Goal: Task Accomplishment & Management: Manage account settings

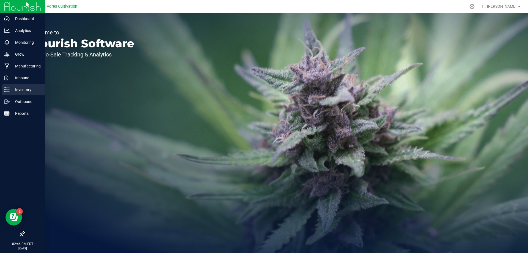
click at [9, 89] on icon at bounding box center [7, 90] width 6 height 6
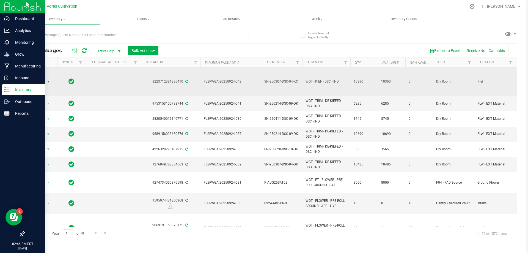
click at [44, 83] on span "Action" at bounding box center [37, 82] width 15 height 8
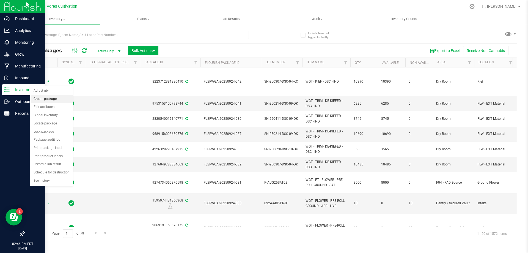
click at [54, 98] on li "Create package" at bounding box center [51, 99] width 43 height 8
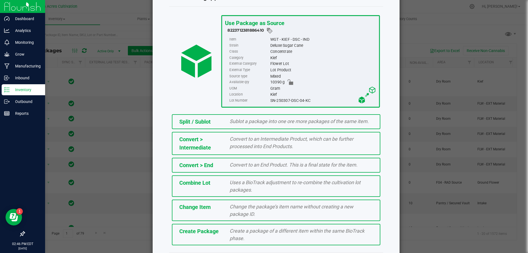
scroll to position [40, 0]
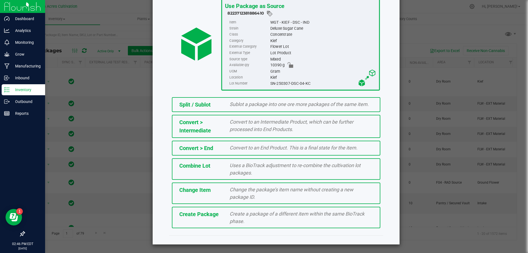
click at [250, 219] on div "Create a package of a different item within the same BioTrack phase." at bounding box center [302, 217] width 152 height 15
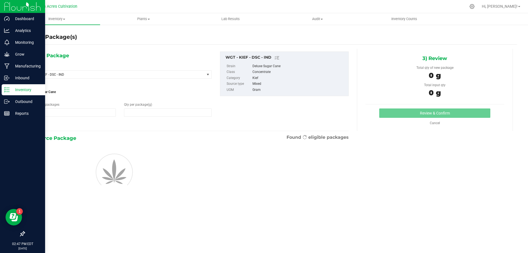
type input "1"
type input "0.0000"
type input "0"
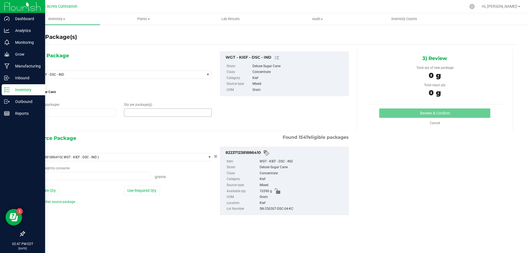
click at [139, 115] on span at bounding box center [167, 112] width 87 height 8
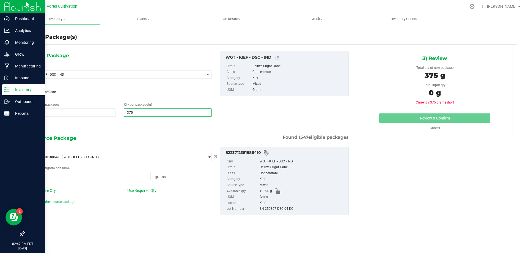
type input "3750"
click at [129, 130] on div "1) New Package Select Item WGT - KIEF - DSC - IND 007UP - Flower 007UP - Waste …" at bounding box center [188, 138] width 329 height 178
click at [32, 124] on icon at bounding box center [31, 124] width 6 height 7
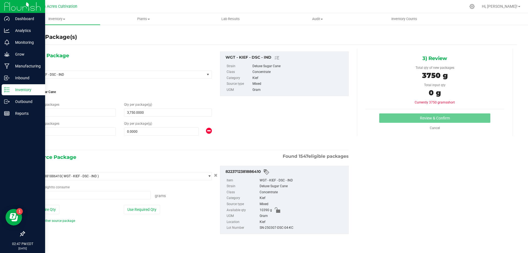
click at [31, 144] on icon at bounding box center [31, 143] width 6 height 7
type input "3,750.0000"
type input "0.0000"
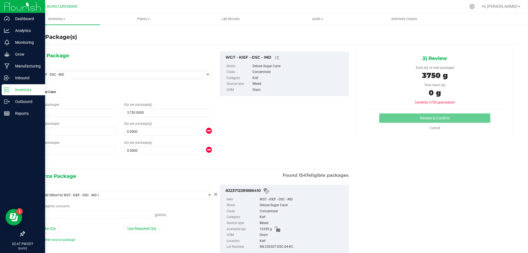
click at [238, 143] on div "1) New Package Select Item WGT - KIEF - DSC - IND 007UP - Flower 007UP - Waste …" at bounding box center [188, 108] width 329 height 114
click at [176, 135] on span at bounding box center [161, 131] width 75 height 8
type input "3735"
type input "3,735.0000"
click at [162, 154] on span "0.0000 0" at bounding box center [161, 150] width 75 height 8
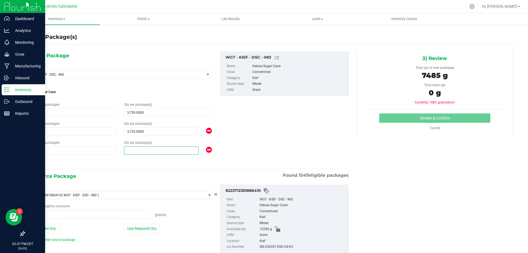
drag, startPoint x: 159, startPoint y: 148, endPoint x: 156, endPoint y: 148, distance: 3.3
click at [159, 148] on span at bounding box center [161, 150] width 75 height 8
type input "2865"
type input "2,865.0000"
click at [309, 133] on div "1) New Package Select Item WGT - KIEF - DSC - IND 007UP - Flower 007UP - Waste …" at bounding box center [188, 108] width 329 height 114
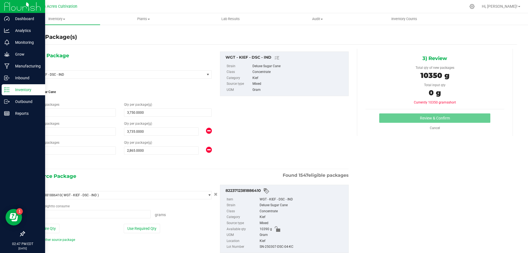
scroll to position [16, 0]
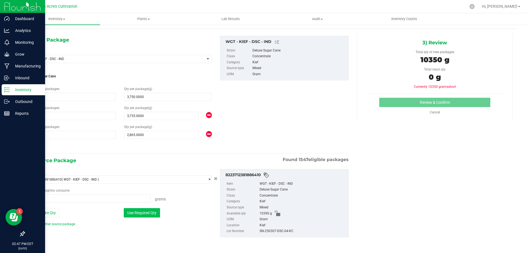
click at [141, 216] on button "Use Required Qty" at bounding box center [142, 212] width 36 height 9
type input "10350.0000 g"
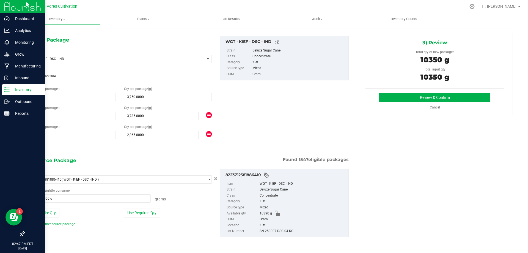
click at [284, 231] on div "SN-250307-DSC-04-KC" at bounding box center [303, 231] width 86 height 6
click at [284, 230] on div "SN-250307-DSC-04-KC" at bounding box center [303, 231] width 86 height 6
copy div "SN-250307-DSC-04-KC"
click at [264, 212] on span "10390 g" at bounding box center [266, 213] width 12 height 6
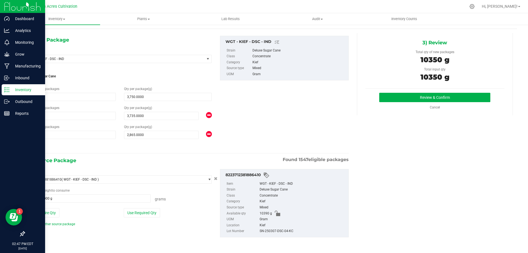
click at [348, 176] on div "8223712381886410 Item WGT - KIEF - DSC - IND Strain Deluxe Sugar Cane Class Con…" at bounding box center [284, 203] width 137 height 68
click at [394, 96] on button "Review & Confirm" at bounding box center [434, 97] width 111 height 9
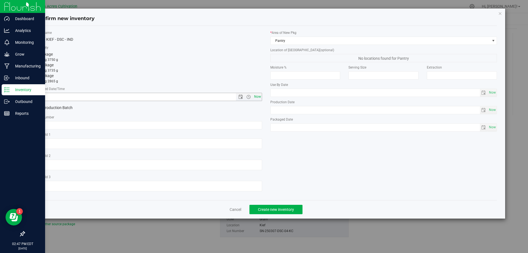
click at [258, 95] on span "Now" at bounding box center [257, 97] width 9 height 8
type input "[DATE] 2:47 PM"
click at [242, 125] on input "text" at bounding box center [148, 125] width 227 height 8
paste input "SN-250307-DSC-04-KC"
type input "SN-250307-DSC-04-KC"
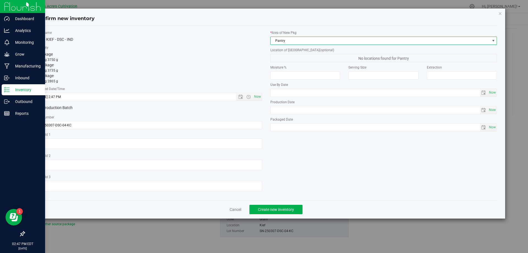
click at [314, 39] on span "Pantry" at bounding box center [381, 41] width 220 height 8
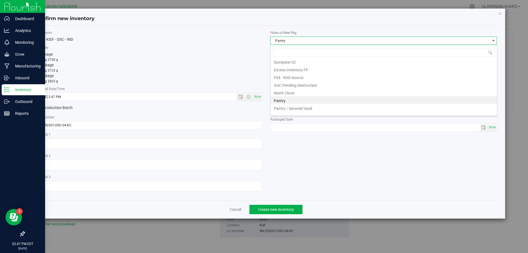
scroll to position [0, 0]
click at [307, 102] on li "Dry Room" at bounding box center [384, 102] width 226 height 8
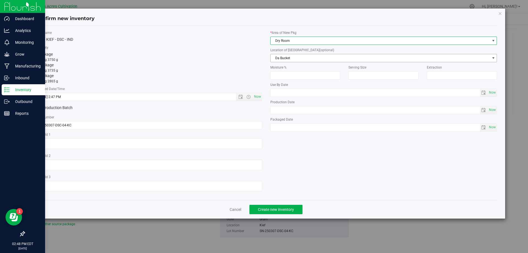
click at [305, 58] on span "Da Bucket" at bounding box center [381, 58] width 220 height 8
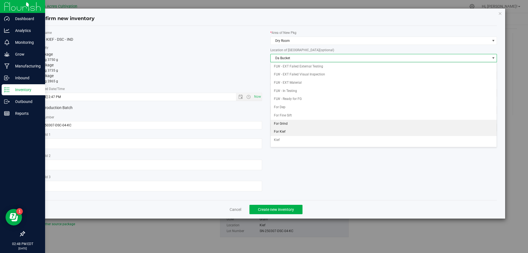
scroll to position [24, 0]
click at [289, 132] on li "Kief" at bounding box center [384, 134] width 226 height 8
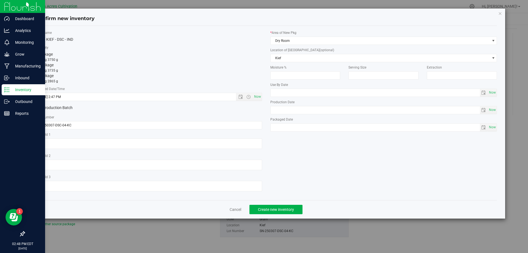
click at [299, 166] on div "Item Name WGT - KIEF - DSC - IND Total Qty 1 package totaling 3750 g 1 package …" at bounding box center [266, 112] width 470 height 165
click at [279, 208] on span "Create new inventory" at bounding box center [276, 209] width 36 height 4
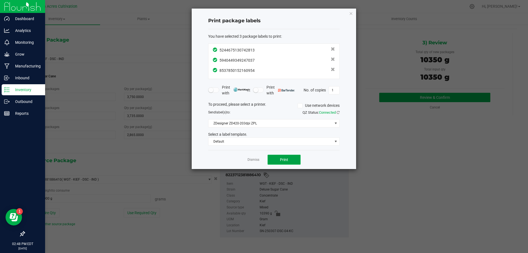
click at [280, 156] on button "Print" at bounding box center [284, 160] width 33 height 10
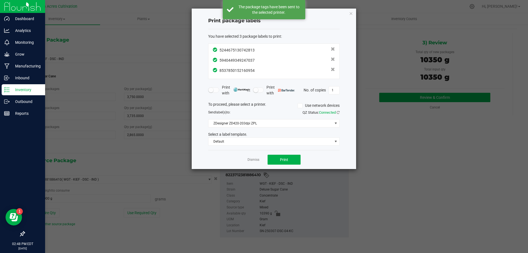
click at [254, 157] on app-cancel-button "Dismiss" at bounding box center [254, 160] width 12 height 6
click at [255, 162] on link "Dismiss" at bounding box center [254, 159] width 12 height 5
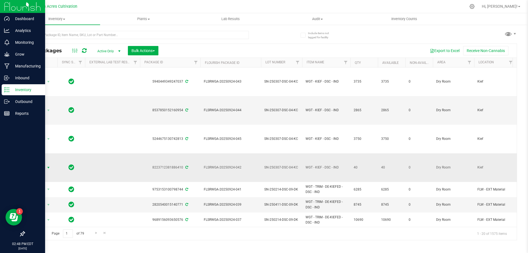
click at [48, 166] on span "select" at bounding box center [48, 167] width 4 height 4
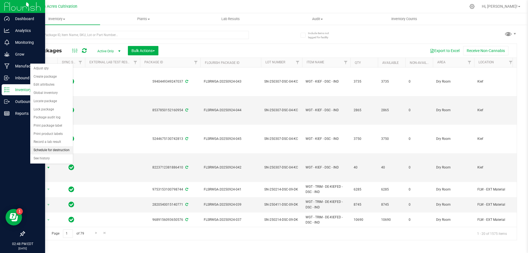
click at [60, 152] on li "Schedule for destruction" at bounding box center [51, 150] width 43 height 8
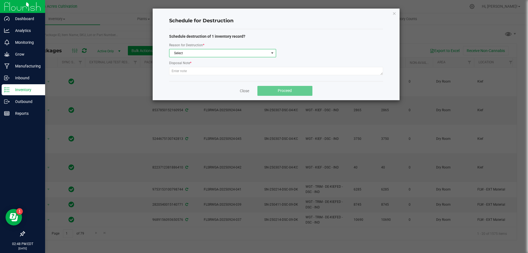
click at [198, 54] on span "Select" at bounding box center [219, 53] width 100 height 8
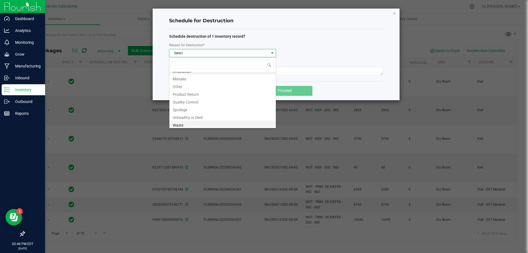
scroll to position [7, 0]
click at [186, 123] on li "Waste" at bounding box center [222, 123] width 106 height 8
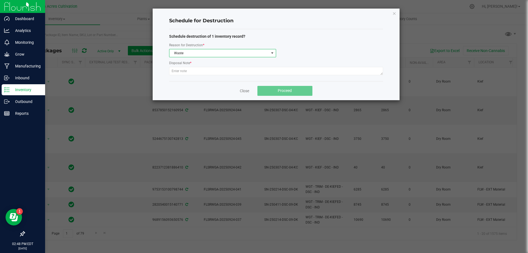
click at [237, 76] on div at bounding box center [276, 72] width 214 height 10
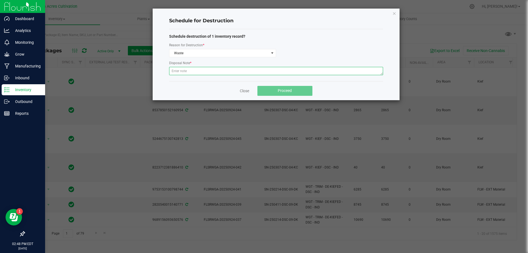
click at [236, 71] on textarea at bounding box center [276, 71] width 214 height 8
type textarea "Waste"
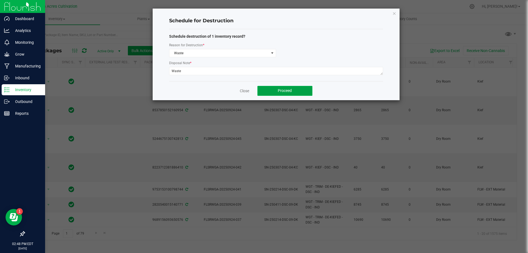
click at [286, 89] on span "Proceed" at bounding box center [285, 90] width 14 height 4
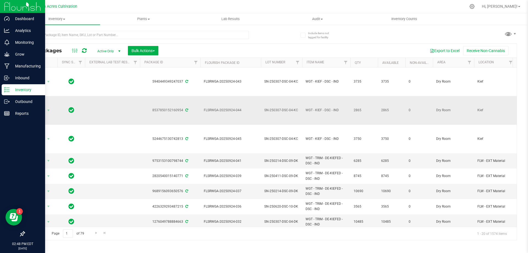
click at [45, 115] on td "Action Action Adjust qty Create package Edit attributes Global inventory Locate…" at bounding box center [40, 110] width 33 height 29
click at [45, 113] on span "Action" at bounding box center [37, 110] width 15 height 8
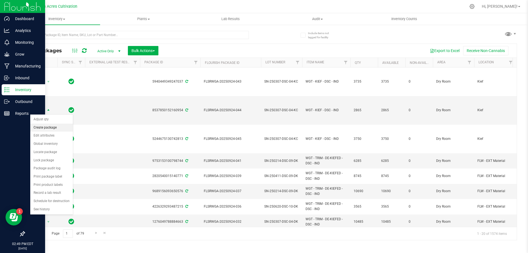
click at [55, 129] on li "Create package" at bounding box center [51, 128] width 43 height 8
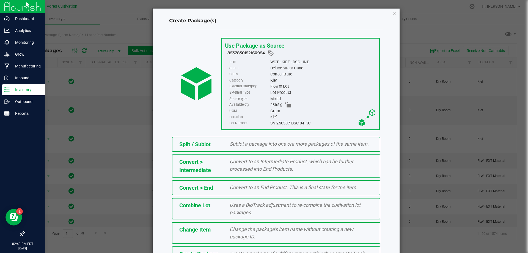
scroll to position [40, 0]
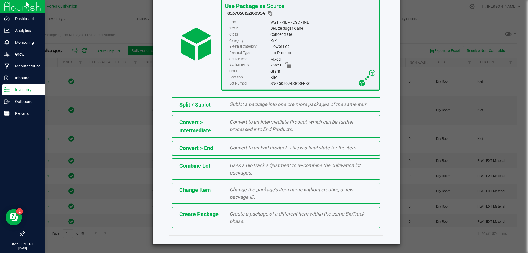
click at [201, 220] on div "Create Package Create a package of a different item within the same BioTrack ph…" at bounding box center [276, 217] width 209 height 21
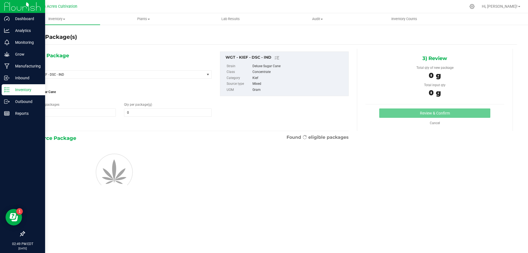
type input "0.0000"
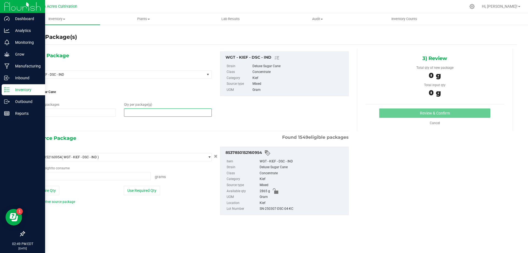
click at [162, 113] on span at bounding box center [167, 112] width 87 height 8
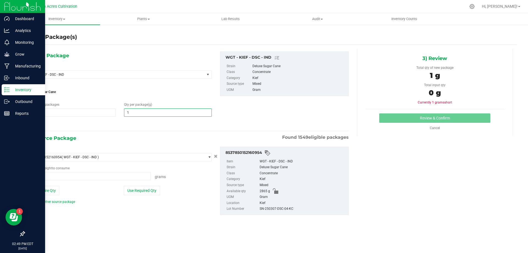
type input "10"
type input "10.0000"
click at [144, 138] on div "2) Source Package Found 1549 eligible packages" at bounding box center [188, 138] width 321 height 8
click at [141, 185] on div "Package ID 8537850152160954 ( WGT - KIEF - DSC - IND ) 0004193013837439 0007488…" at bounding box center [120, 176] width 192 height 58
click at [140, 188] on button "Use Required Qty" at bounding box center [142, 190] width 36 height 9
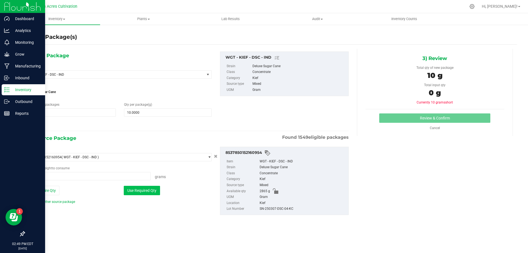
type input "10.0000 g"
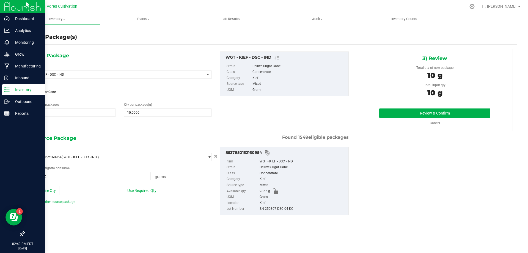
click at [275, 209] on div "SN-250307-DSC-04-KC" at bounding box center [303, 209] width 86 height 6
copy div "SN-250307-DSC-04-KC"
click at [360, 181] on div "1) New Package Select Item WGT - KIEF - DSC - IND 007UP - Flower 007UP - Waste …" at bounding box center [270, 138] width 493 height 178
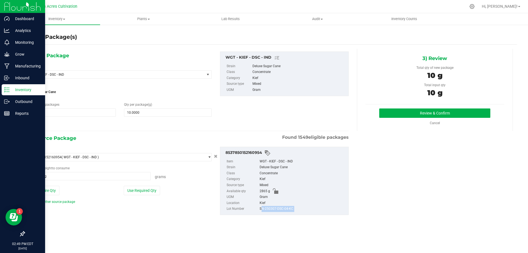
click at [357, 180] on div "1) New Package Select Item WGT - KIEF - DSC - IND 007UP - Flower 007UP - Waste …" at bounding box center [270, 138] width 493 height 178
click at [165, 204] on div "Package ID 8537850152160954 ( WGT - KIEF - DSC - IND ) 0004193013837439 0007488…" at bounding box center [188, 180] width 329 height 77
click at [154, 190] on button "Use Required Qty" at bounding box center [142, 190] width 36 height 9
click at [175, 196] on div "Package ID 8537850152160954 ( WGT - KIEF - DSC - IND ) 0004193013837439 0007488…" at bounding box center [120, 176] width 192 height 58
click at [414, 113] on button "Review & Confirm" at bounding box center [434, 112] width 111 height 9
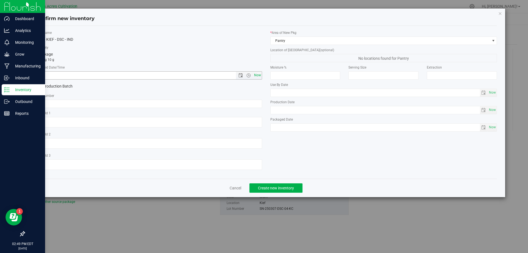
click at [258, 72] on span "Now" at bounding box center [257, 75] width 9 height 8
type input "[DATE] 2:49 PM"
click at [221, 103] on input "text" at bounding box center [148, 104] width 227 height 8
paste input "SN-250307-DSC-04-KC"
type input "SN-250307-DSC-04-KC"
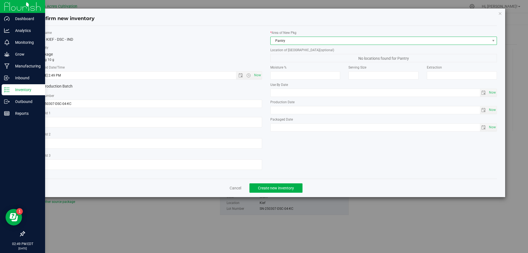
click at [303, 38] on span "Pantry" at bounding box center [381, 41] width 220 height 8
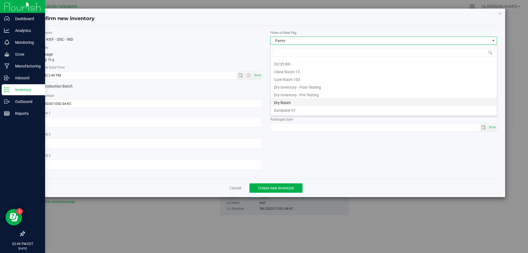
click at [297, 101] on li "Dry Room" at bounding box center [384, 102] width 226 height 8
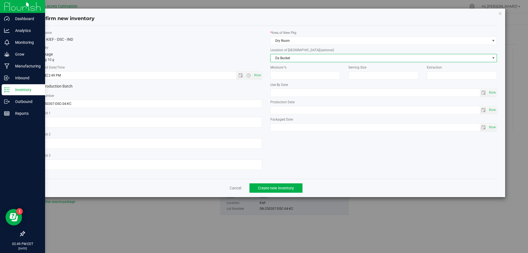
click at [294, 57] on span "Da Bucket" at bounding box center [381, 58] width 220 height 8
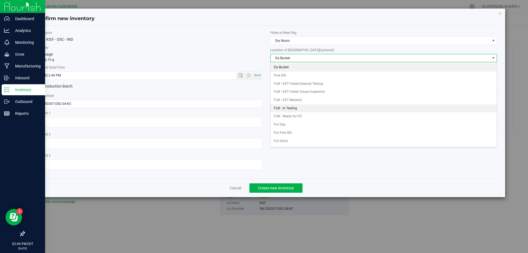
click at [310, 109] on li "FLW - In Testing" at bounding box center [384, 108] width 226 height 8
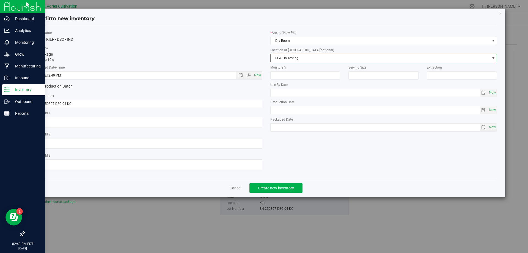
click at [305, 149] on div "Item Name WGT - KIEF - DSC - IND Total Qty 1 package totaling 10 g * Created Da…" at bounding box center [266, 102] width 470 height 144
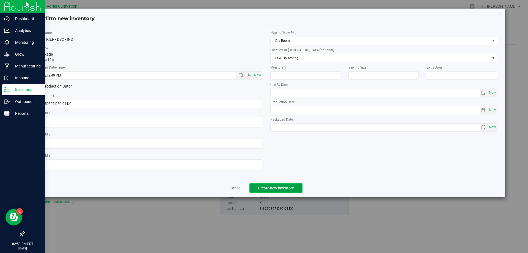
click at [277, 187] on span "Create new inventory" at bounding box center [276, 188] width 36 height 4
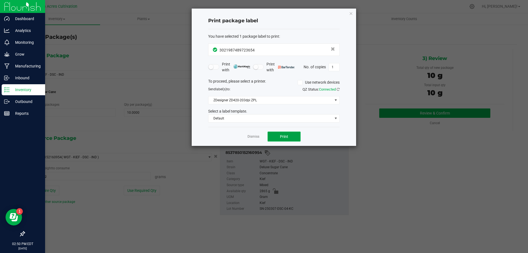
click at [291, 137] on button "Print" at bounding box center [284, 137] width 33 height 10
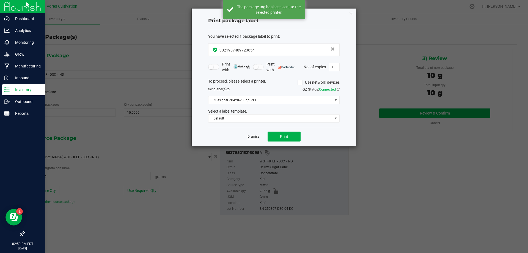
click at [256, 135] on link "Dismiss" at bounding box center [254, 136] width 12 height 5
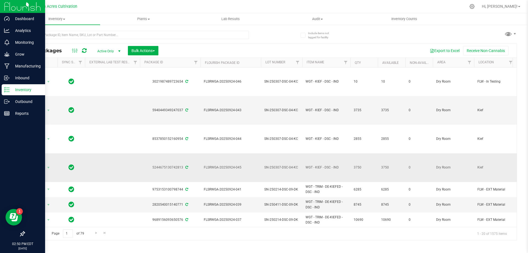
drag, startPoint x: 359, startPoint y: 167, endPoint x: 358, endPoint y: 171, distance: 4.2
click at [358, 171] on td "3750" at bounding box center [365, 167] width 28 height 29
click at [361, 121] on td "3735" at bounding box center [365, 110] width 28 height 29
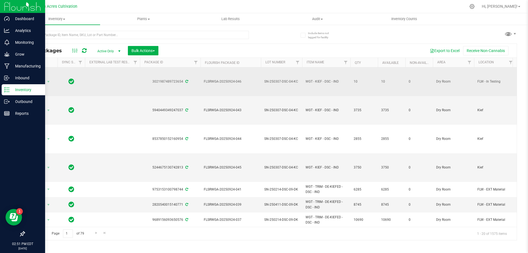
click at [293, 87] on td "SN-250307-DSC-04-KC" at bounding box center [281, 81] width 41 height 29
click at [315, 84] on span "WGT - KIEF - DSC - IND" at bounding box center [327, 81] width 42 height 5
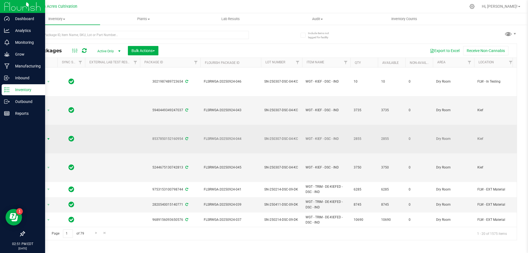
click at [42, 138] on span "Action" at bounding box center [37, 139] width 15 height 8
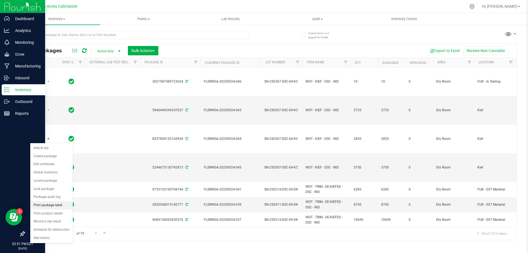
click at [49, 206] on li "Print package label" at bounding box center [51, 205] width 43 height 8
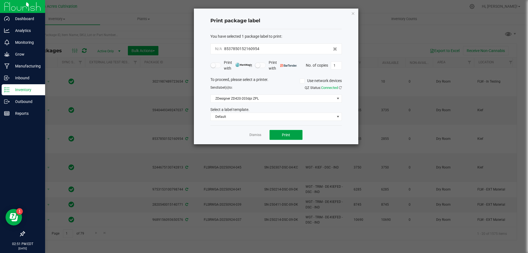
click at [287, 135] on span "Print" at bounding box center [286, 135] width 8 height 4
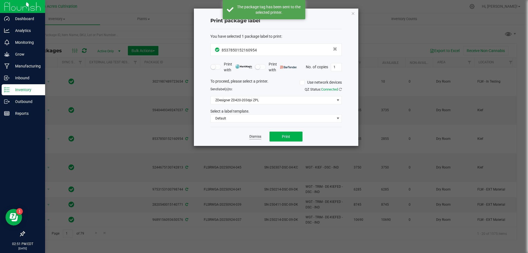
click at [256, 135] on link "Dismiss" at bounding box center [256, 136] width 12 height 5
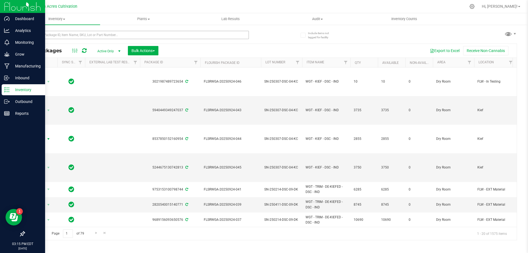
click at [208, 30] on div at bounding box center [147, 35] width 247 height 18
click at [205, 34] on input "text" at bounding box center [136, 35] width 225 height 8
paste input "GA-250818-DDA-10"
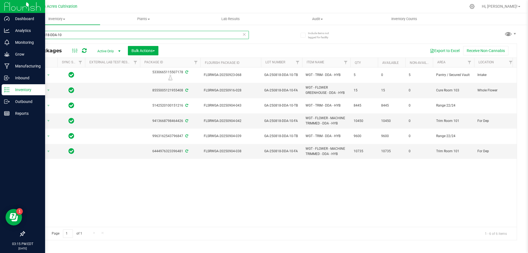
type input "GA-250818-DDA-10"
click at [336, 166] on div "Action Action Edit attributes Global inventory Locate package Package audit log…" at bounding box center [270, 146] width 493 height 159
click at [131, 49] on button "Bulk Actions" at bounding box center [143, 50] width 31 height 9
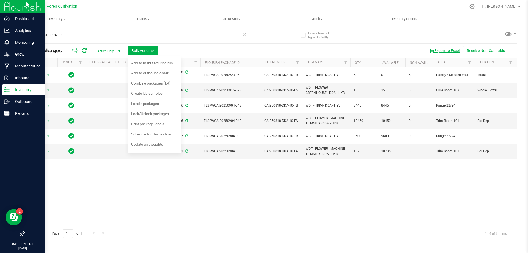
click at [438, 48] on button "Export to Excel" at bounding box center [444, 50] width 37 height 9
click at [145, 101] on div "Locate packages" at bounding box center [148, 104] width 35 height 9
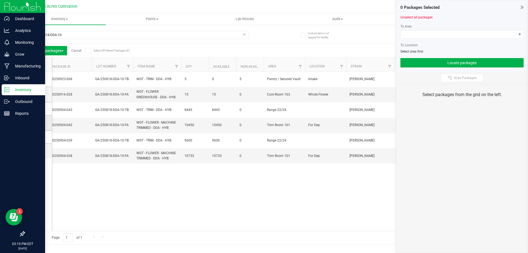
click at [43, 123] on td at bounding box center [38, 122] width 28 height 15
click at [36, 123] on icon at bounding box center [37, 123] width 4 height 0
click at [0, 0] on input "checkbox" at bounding box center [0, 0] width 0 height 0
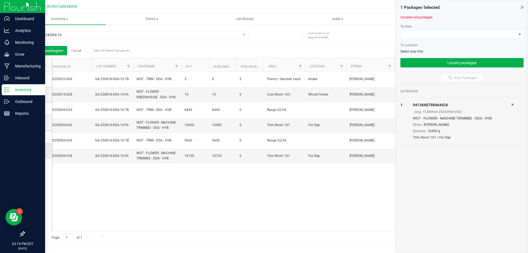
click at [37, 154] on td at bounding box center [38, 151] width 28 height 15
click at [38, 154] on span at bounding box center [37, 151] width 6 height 6
click at [0, 0] on input "checkbox" at bounding box center [0, 0] width 0 height 0
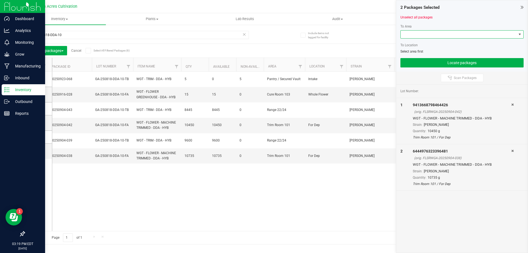
click at [462, 31] on span at bounding box center [459, 35] width 116 height 8
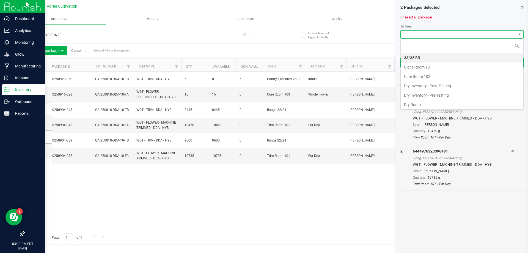
scroll to position [8, 123]
type input "dr"
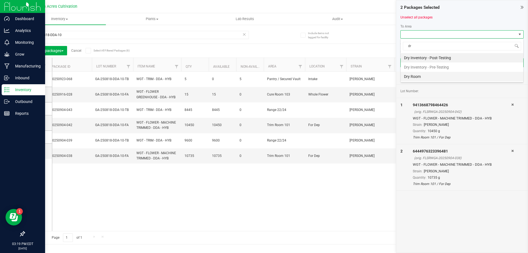
click at [423, 74] on li "Dry Room" at bounding box center [462, 76] width 123 height 9
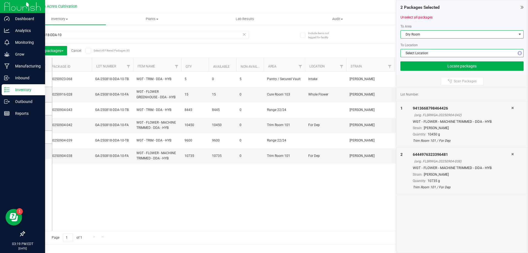
click at [430, 53] on span "Select Location" at bounding box center [459, 53] width 116 height 8
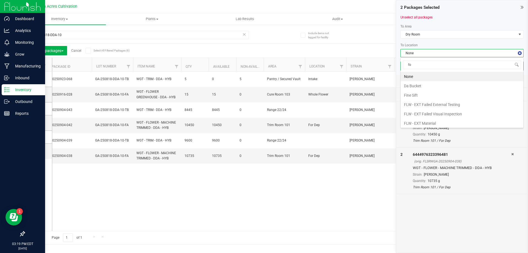
type input "for"
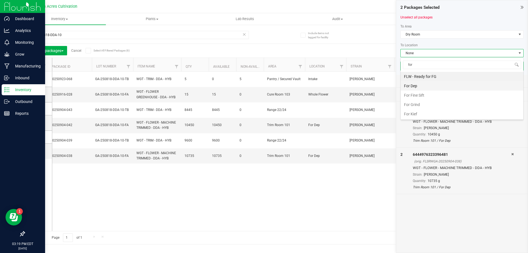
click at [422, 86] on li "For Dep" at bounding box center [462, 85] width 123 height 9
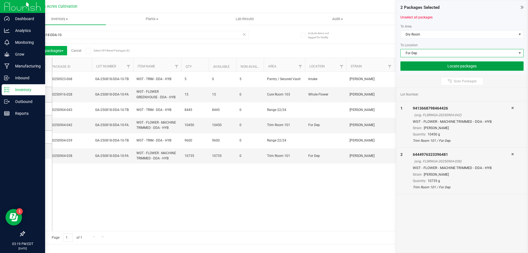
click at [458, 63] on button "Locate packages" at bounding box center [462, 65] width 123 height 9
